Goal: Task Accomplishment & Management: Manage account settings

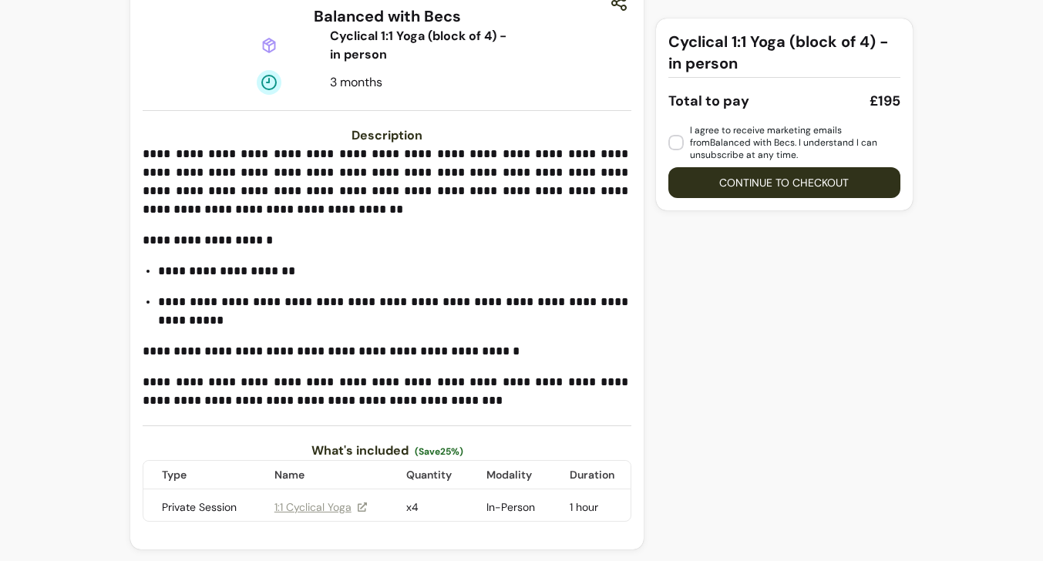
scroll to position [301, 0]
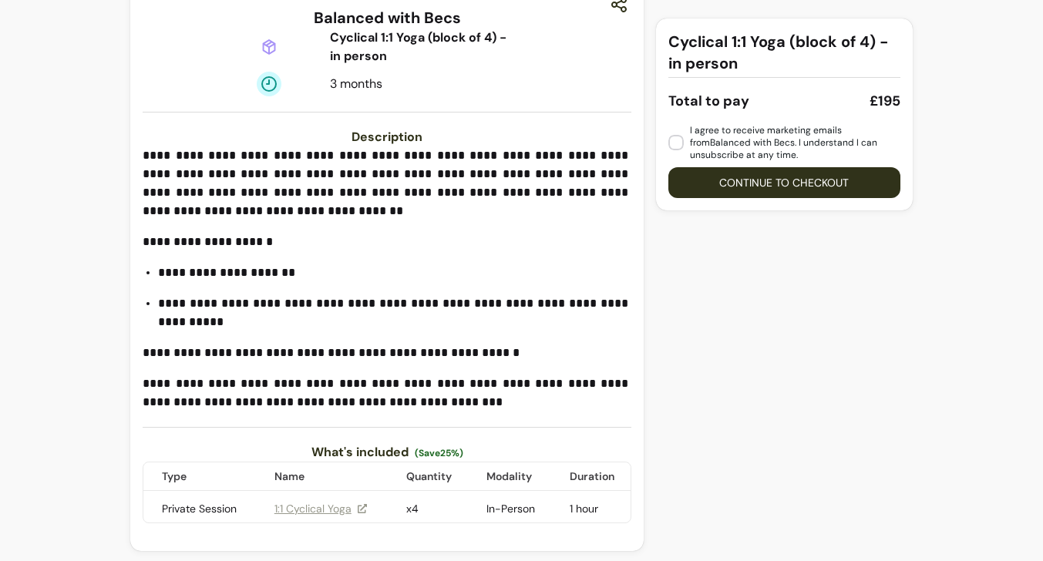
click at [297, 509] on link "1:1 Cyclical Yoga" at bounding box center [321, 508] width 93 height 15
click at [317, 513] on link "1:1 Cyclical Yoga" at bounding box center [321, 508] width 93 height 15
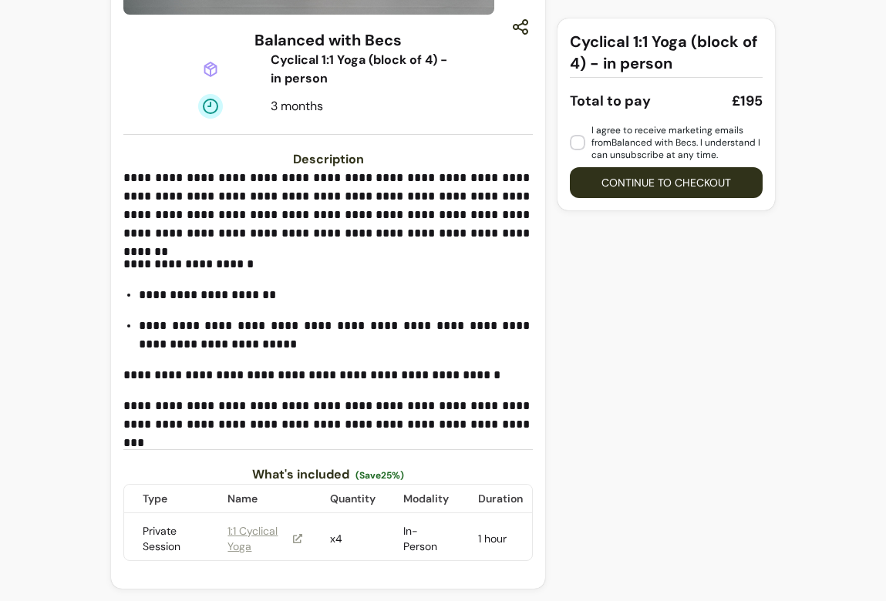
scroll to position [278, 0]
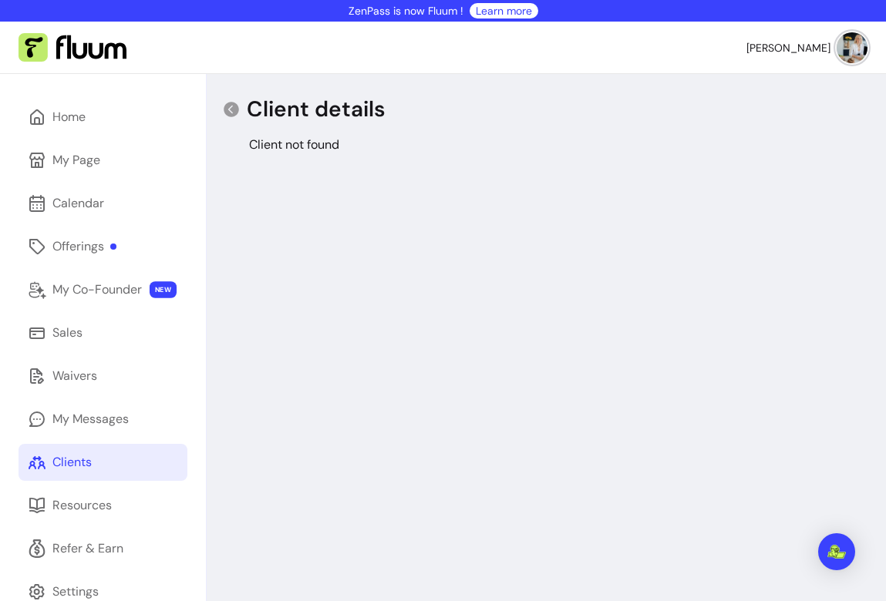
click at [856, 45] on img at bounding box center [852, 47] width 31 height 31
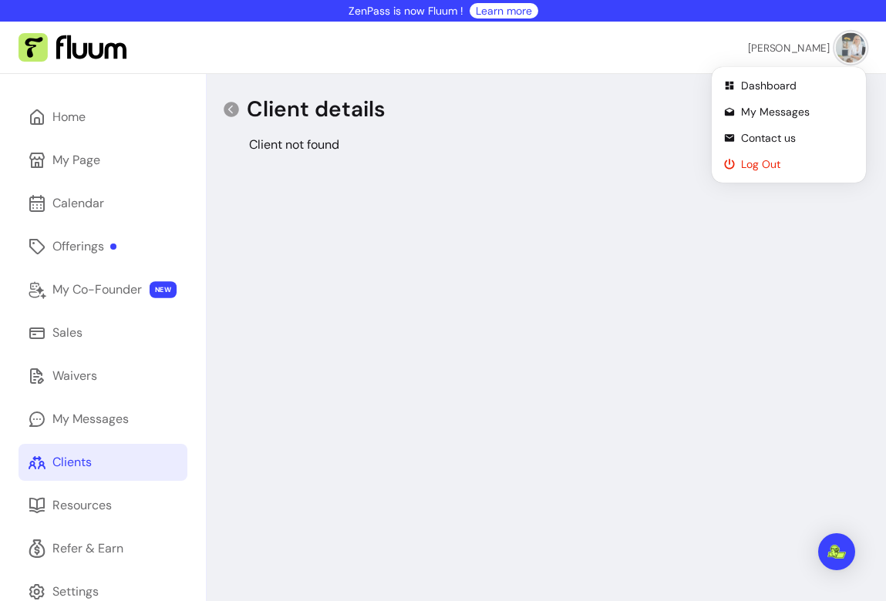
click at [766, 158] on span "Log Out" at bounding box center [797, 164] width 113 height 15
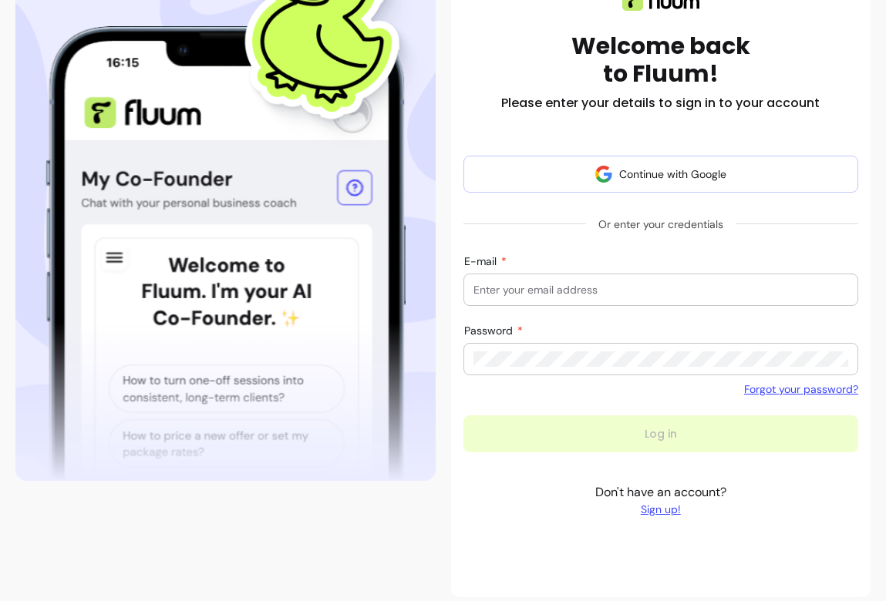
scroll to position [231, 0]
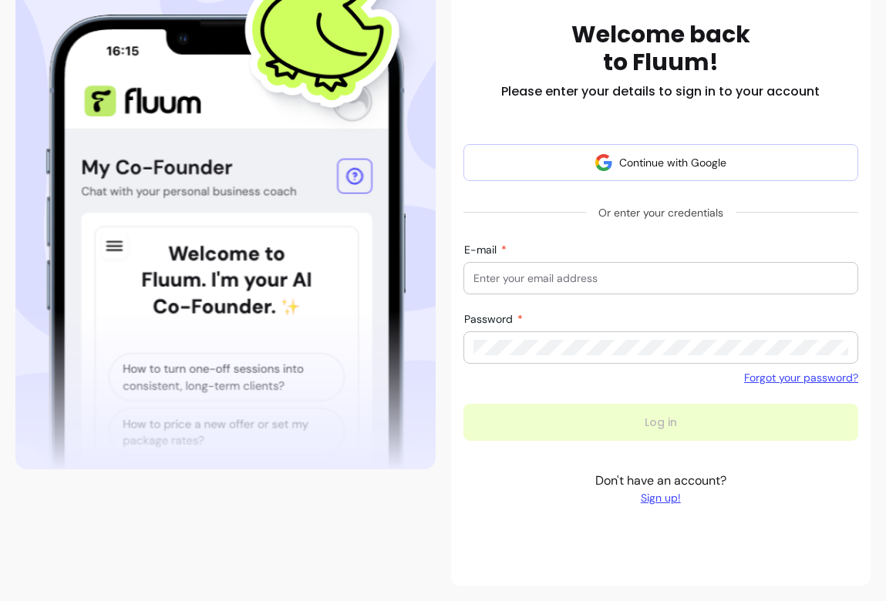
click at [545, 276] on input "E-mail" at bounding box center [661, 278] width 376 height 15
type input "[EMAIL_ADDRESS]"
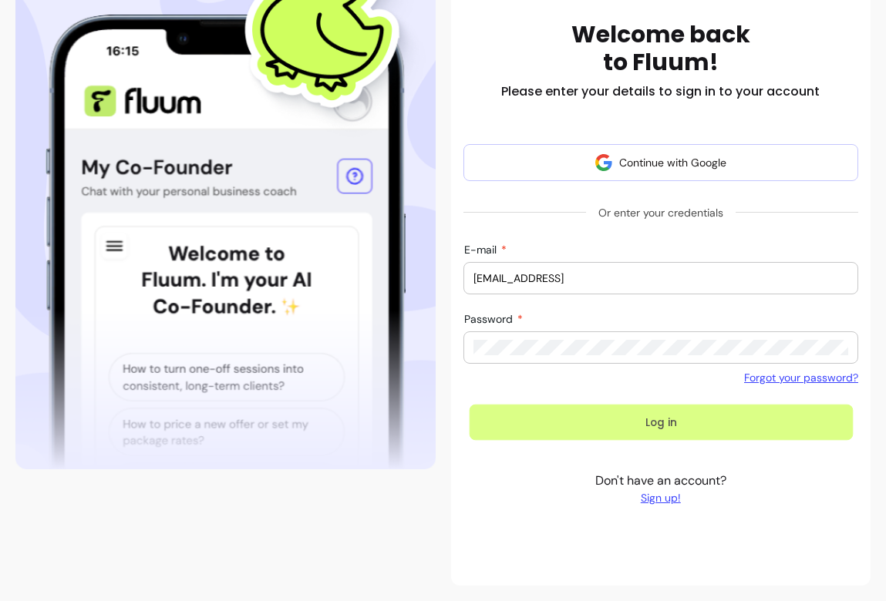
click at [564, 425] on button "Log in" at bounding box center [660, 423] width 383 height 36
